Goal: Find specific page/section: Find specific page/section

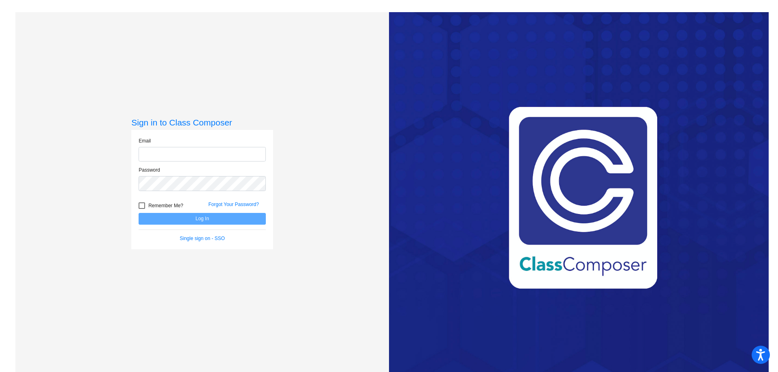
type input "lpangburn@hart.k12.mi.us"
click at [202, 218] on button "Log In" at bounding box center [202, 219] width 127 height 12
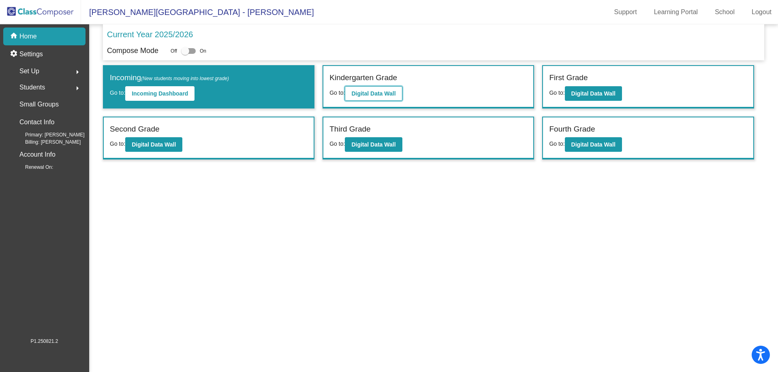
click at [374, 94] on b "Digital Data Wall" at bounding box center [373, 93] width 44 height 6
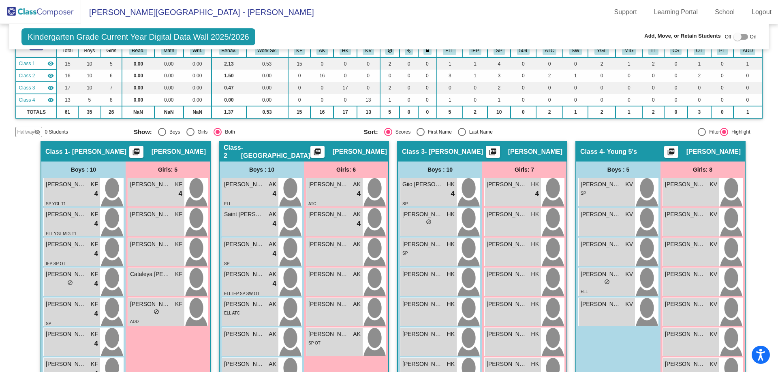
scroll to position [63, 0]
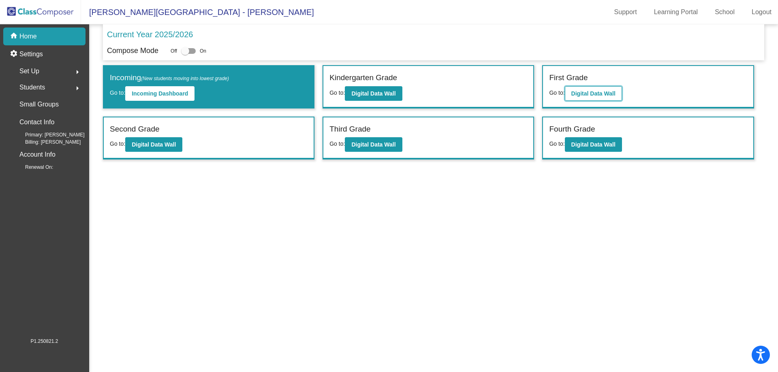
click at [584, 96] on b "Digital Data Wall" at bounding box center [593, 93] width 44 height 6
click at [378, 143] on b "Digital Data Wall" at bounding box center [373, 144] width 44 height 6
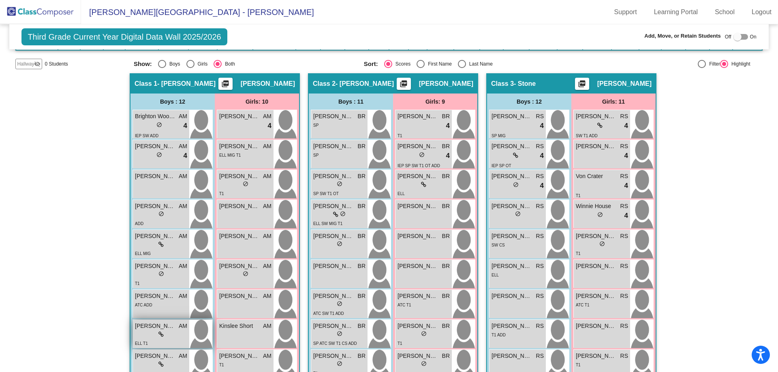
scroll to position [111, 0]
